Goal: Task Accomplishment & Management: Use online tool/utility

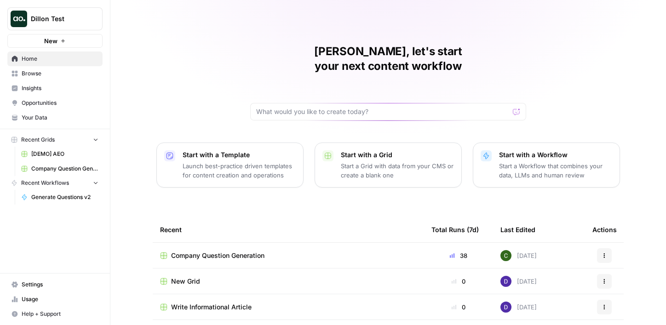
click at [69, 16] on span "Dillon Test" at bounding box center [59, 18] width 56 height 9
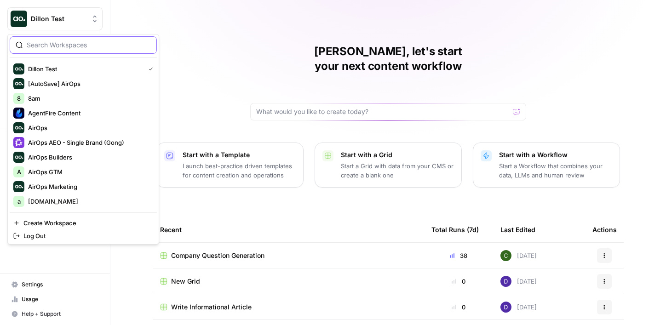
click at [84, 44] on input "search" at bounding box center [89, 44] width 124 height 9
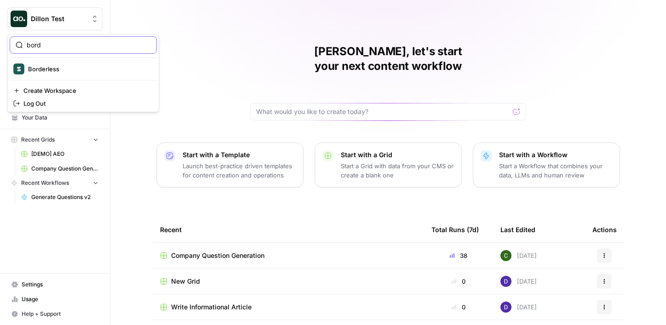
type input "bord"
click at [74, 69] on span "Borderless" at bounding box center [88, 68] width 121 height 9
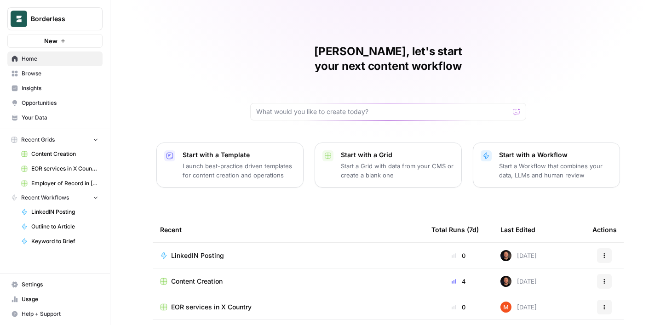
click at [57, 19] on span "Borderless" at bounding box center [59, 18] width 56 height 9
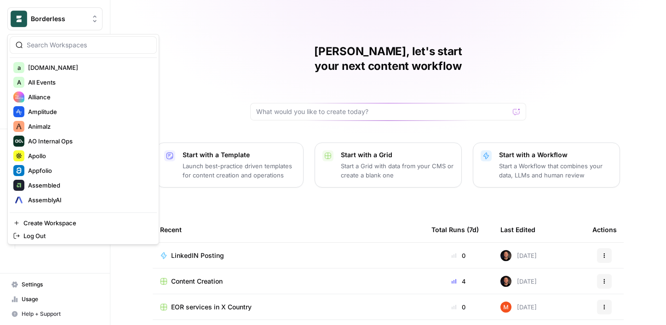
scroll to position [135, 0]
click at [72, 39] on div at bounding box center [83, 44] width 147 height 17
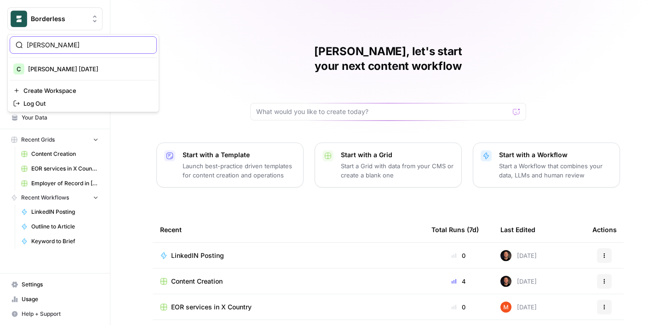
type input "[PERSON_NAME]"
click at [79, 66] on span "[PERSON_NAME] [DATE]" at bounding box center [88, 68] width 121 height 9
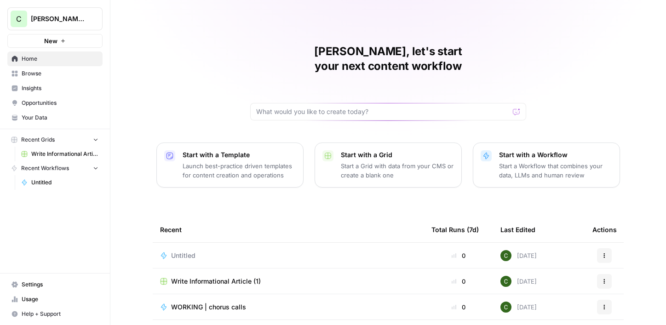
click at [62, 73] on span "Browse" at bounding box center [60, 73] width 77 height 8
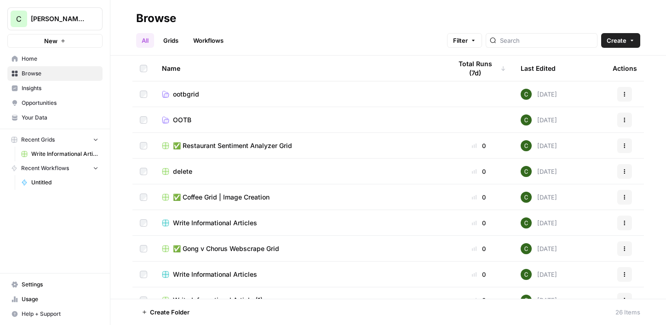
click at [631, 43] on icon "button" at bounding box center [632, 41] width 6 height 6
click at [595, 88] on span "Workflow" at bounding box center [603, 87] width 52 height 9
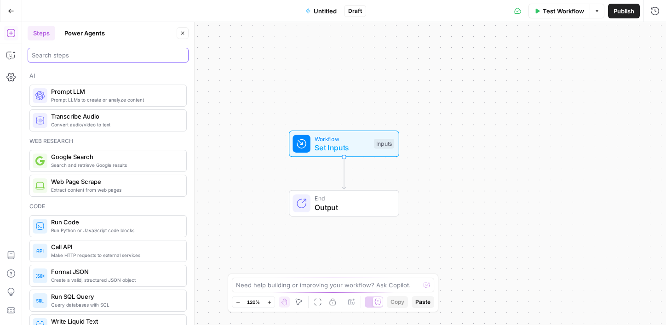
click at [102, 57] on input "search" at bounding box center [108, 55] width 153 height 9
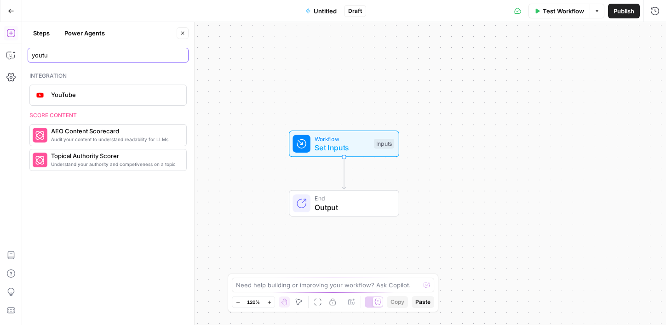
type input "youtu"
click at [106, 96] on span "YouTube" at bounding box center [115, 94] width 128 height 9
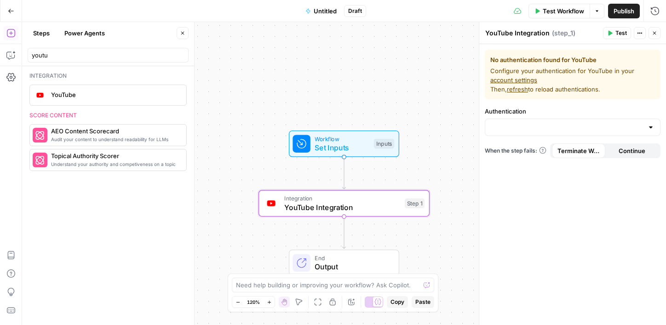
click at [658, 32] on button "Close" at bounding box center [655, 33] width 12 height 12
